Goal: Obtain resource: Download file/media

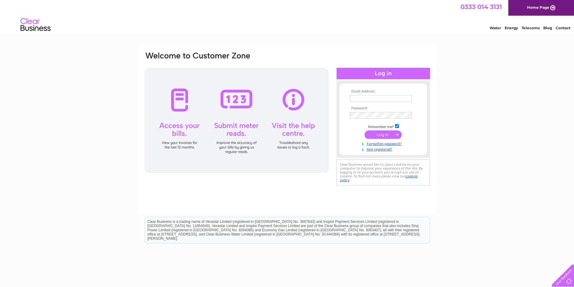
type input "hina@upminstergolfclub.co.uk"
click at [383, 135] on input "submit" at bounding box center [382, 134] width 37 height 8
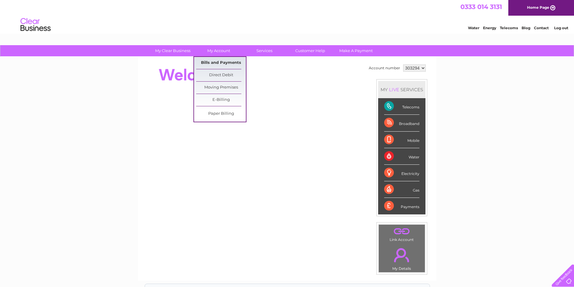
click at [219, 63] on link "Bills and Payments" at bounding box center [221, 63] width 50 height 12
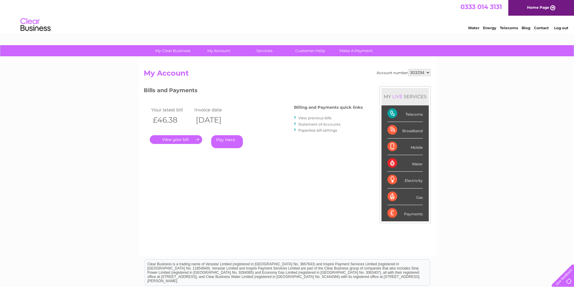
click at [176, 140] on link "." at bounding box center [176, 139] width 52 height 9
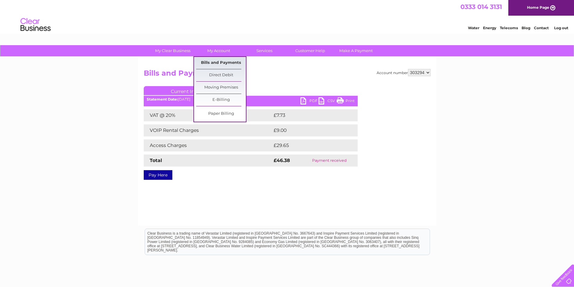
click at [218, 63] on link "Bills and Payments" at bounding box center [221, 63] width 50 height 12
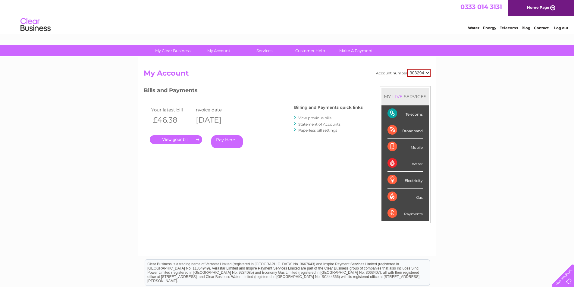
click at [324, 117] on link "View previous bills" at bounding box center [314, 118] width 33 height 5
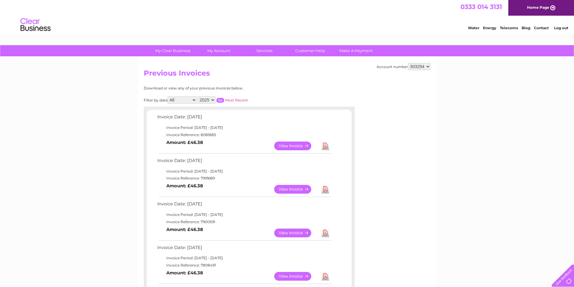
click at [291, 189] on link "View" at bounding box center [296, 189] width 44 height 9
click at [325, 187] on link "Download" at bounding box center [325, 189] width 8 height 9
click at [327, 146] on link "Download" at bounding box center [325, 146] width 8 height 9
